Goal: Understand process/instructions: Learn how to perform a task or action

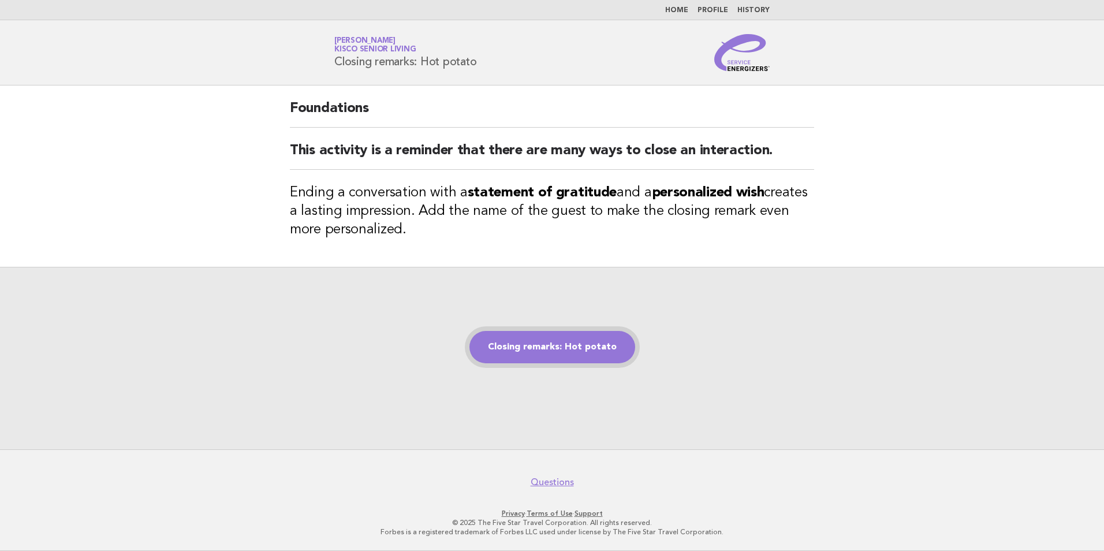
click at [560, 343] on link "Closing remarks: Hot potato" at bounding box center [553, 347] width 166 height 32
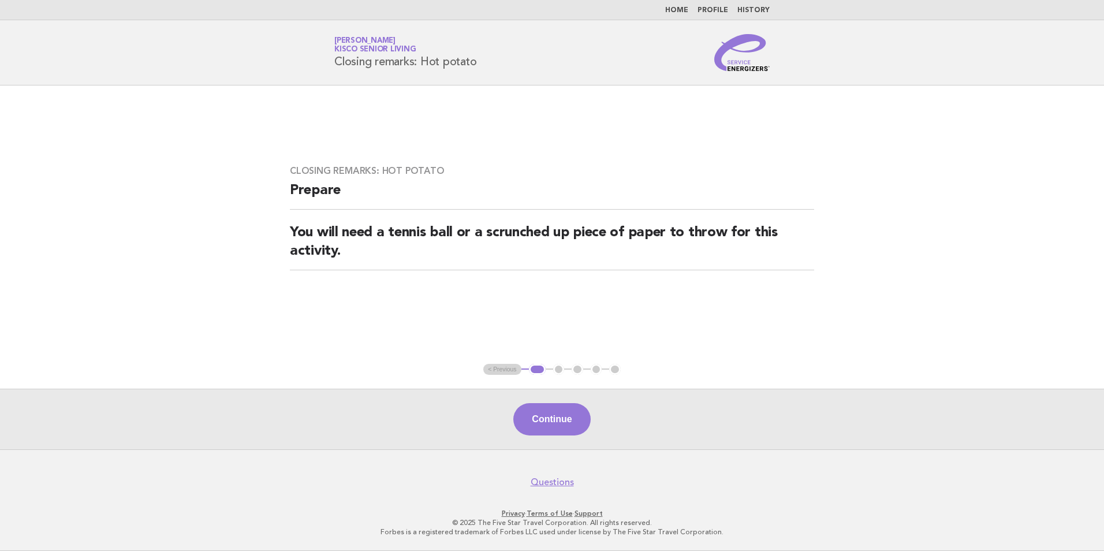
click at [569, 419] on button "Continue" at bounding box center [552, 419] width 77 height 32
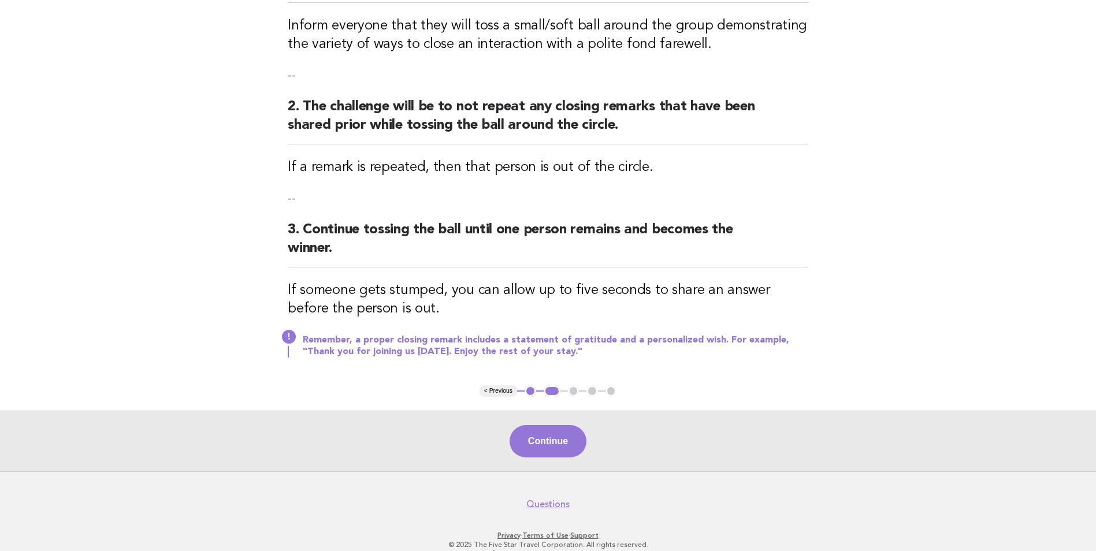
scroll to position [204, 0]
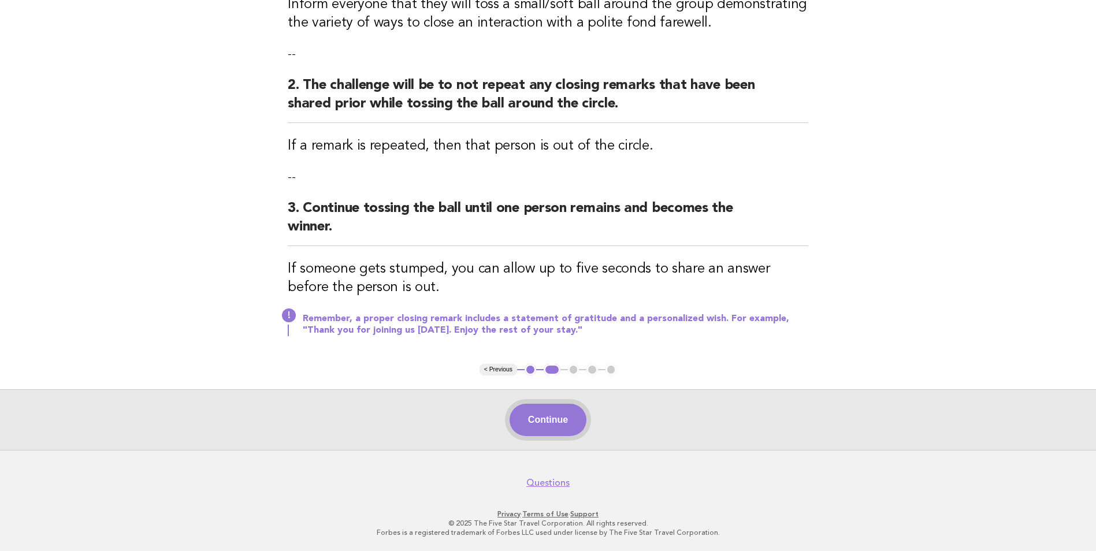
click at [545, 415] on button "Continue" at bounding box center [547, 420] width 77 height 32
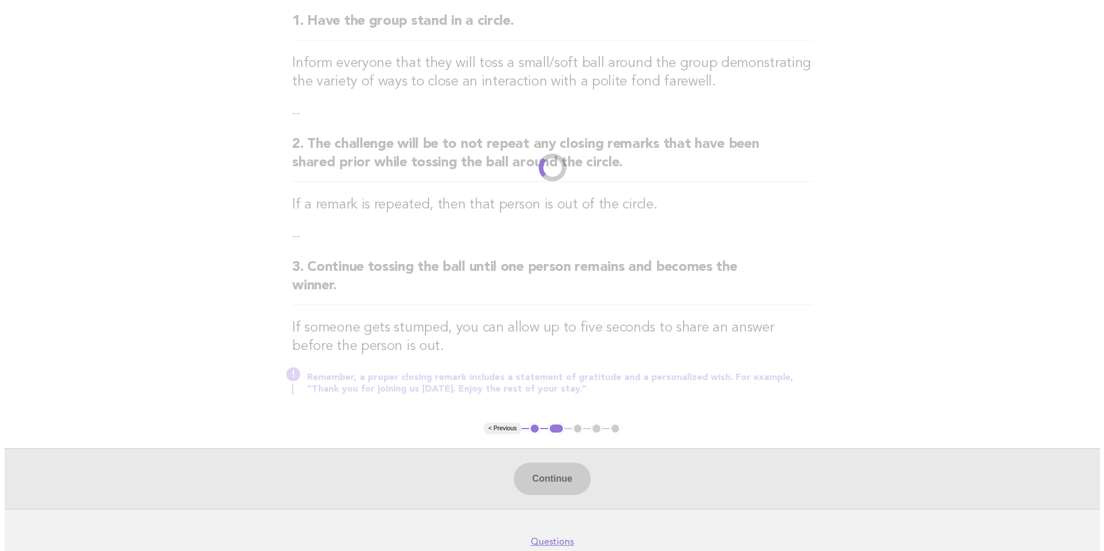
scroll to position [0, 0]
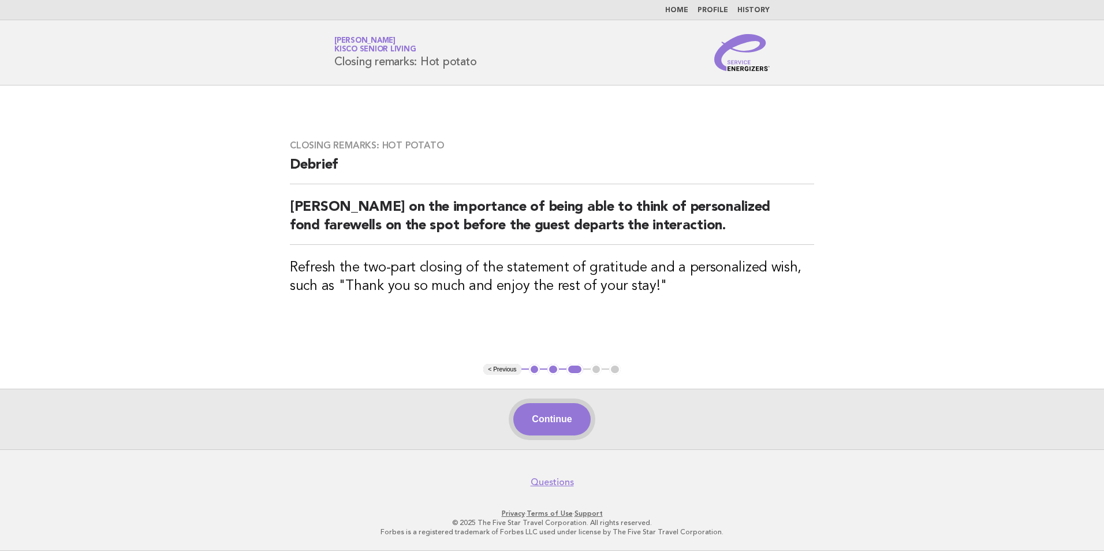
click at [560, 416] on button "Continue" at bounding box center [552, 419] width 77 height 32
